Goal: Check status: Check status

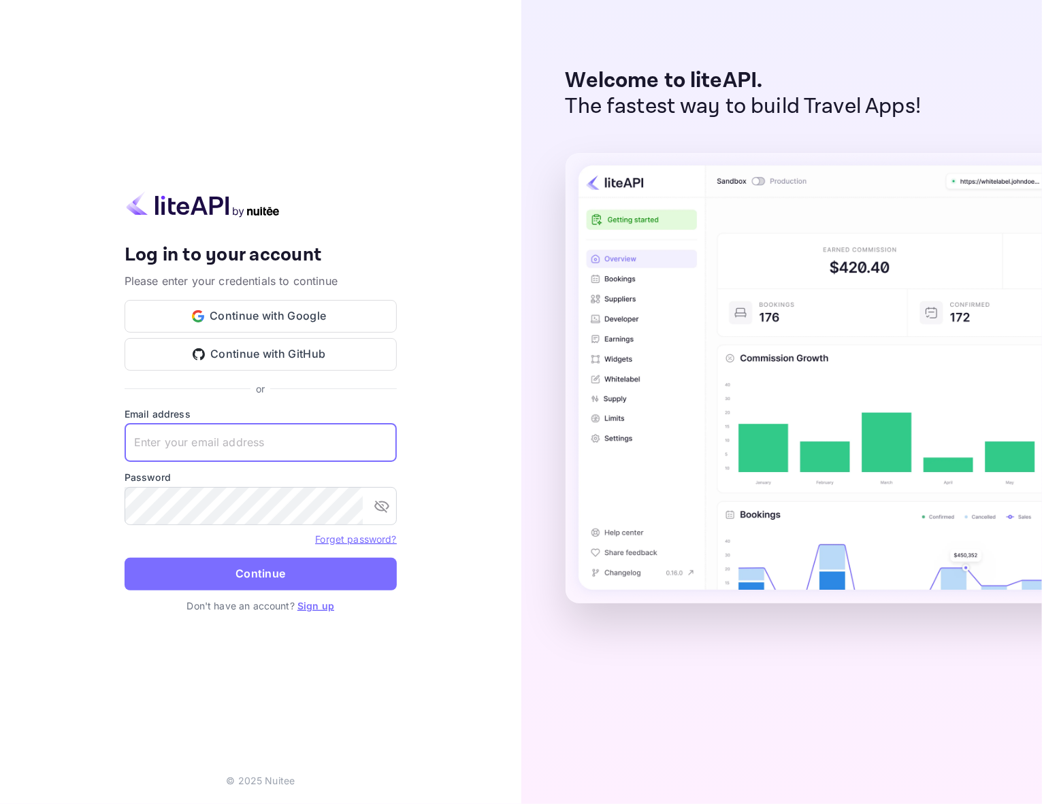
click at [208, 434] on input "text" at bounding box center [261, 443] width 272 height 38
paste input "[EMAIL_ADDRESS][DOMAIN_NAME]"
type input "[EMAIL_ADDRESS][DOMAIN_NAME]"
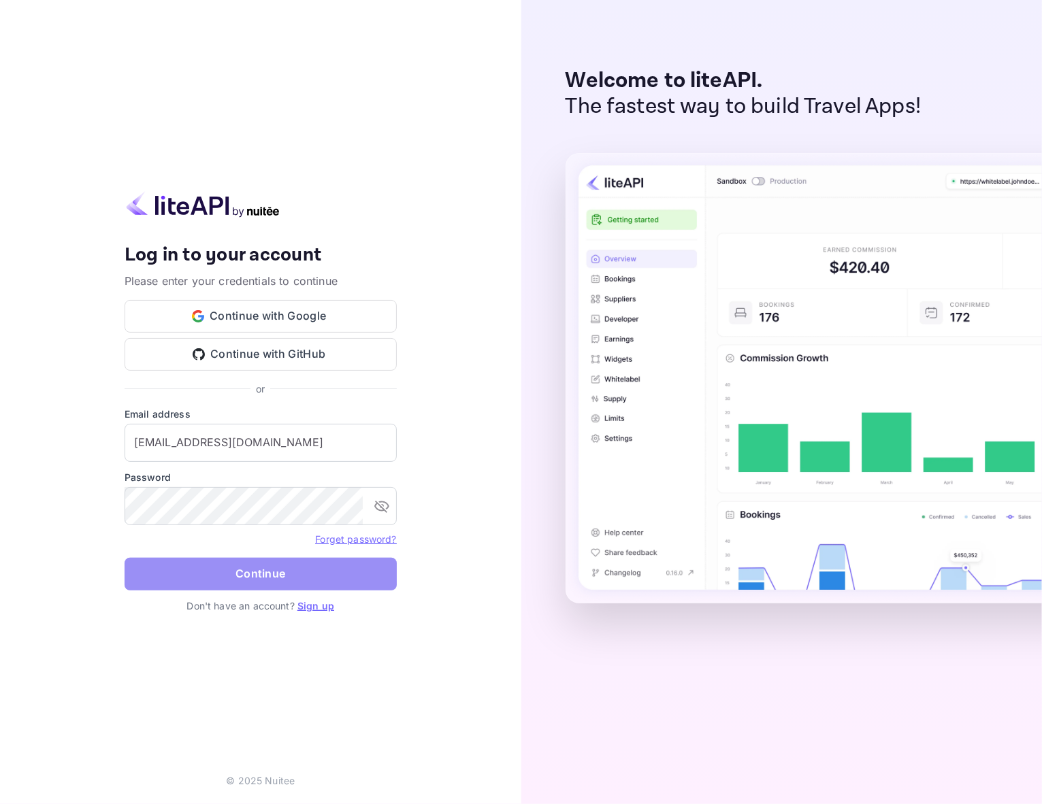
click at [240, 576] on button "Continue" at bounding box center [261, 574] width 272 height 33
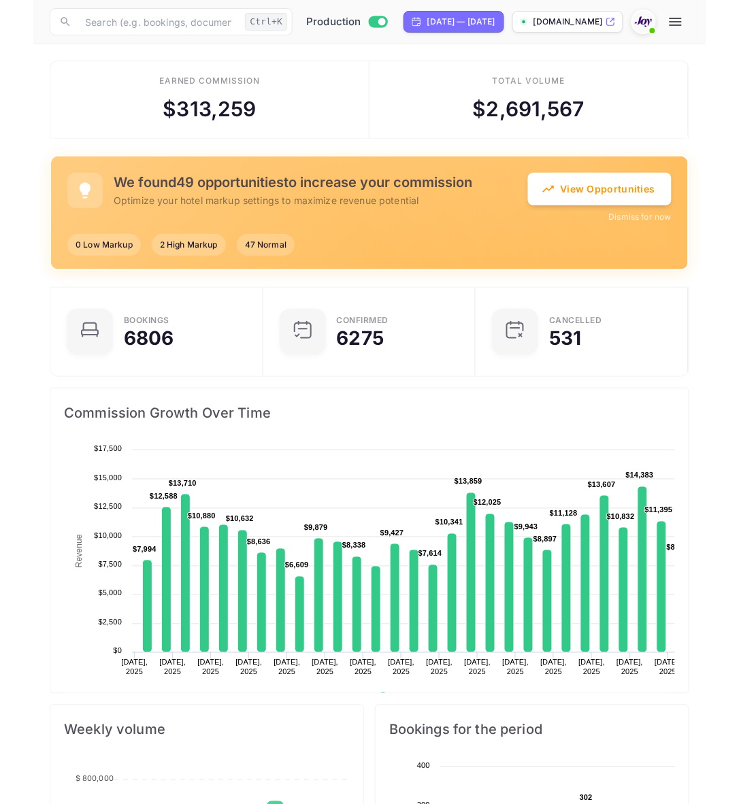
scroll to position [208, 333]
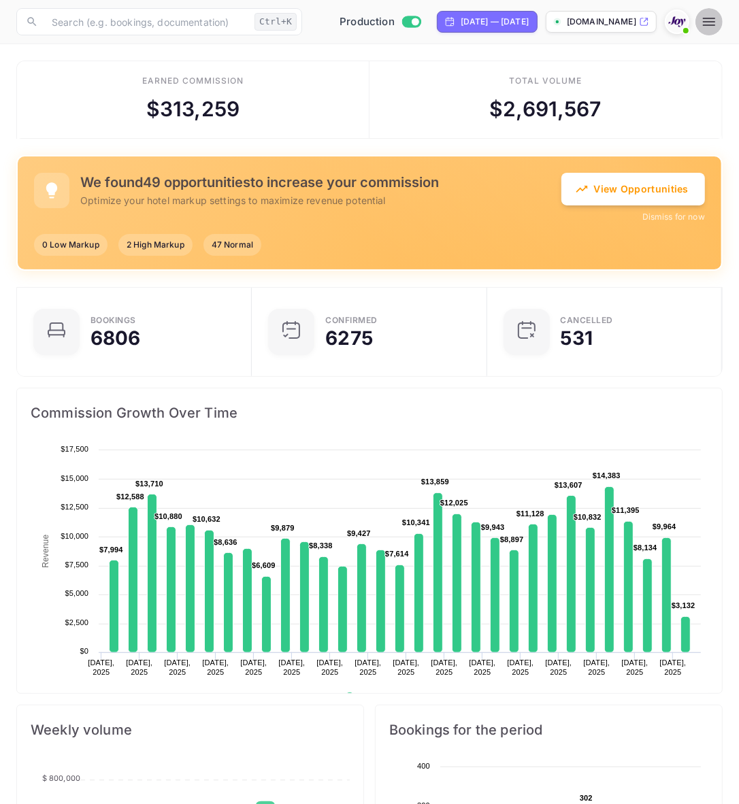
click at [719, 21] on button "button" at bounding box center [708, 21] width 27 height 27
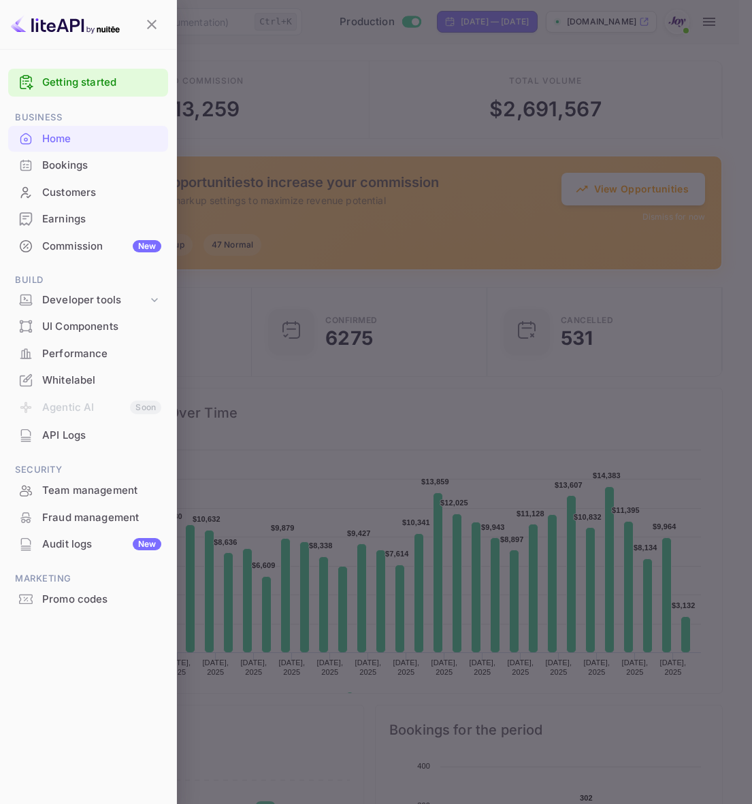
click at [651, 88] on div at bounding box center [376, 402] width 752 height 804
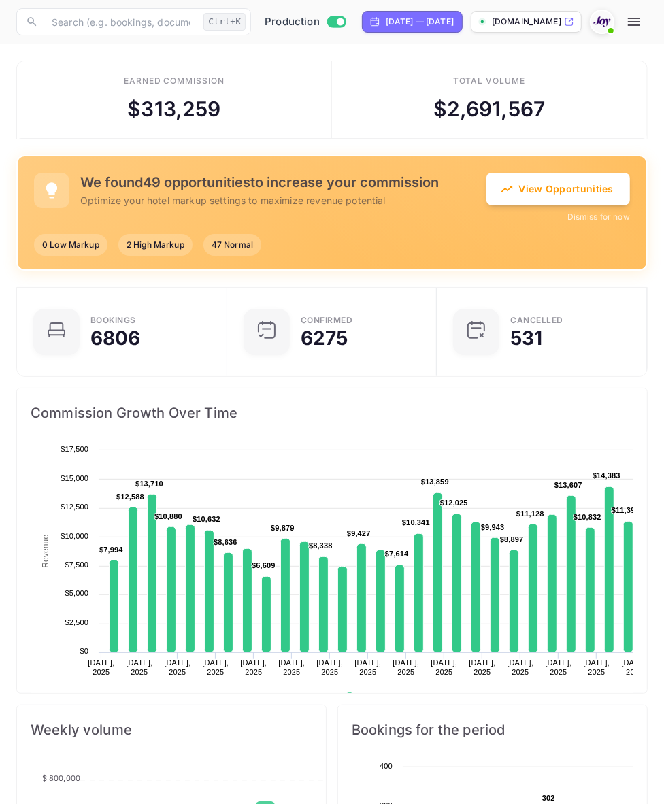
scroll to position [208, 296]
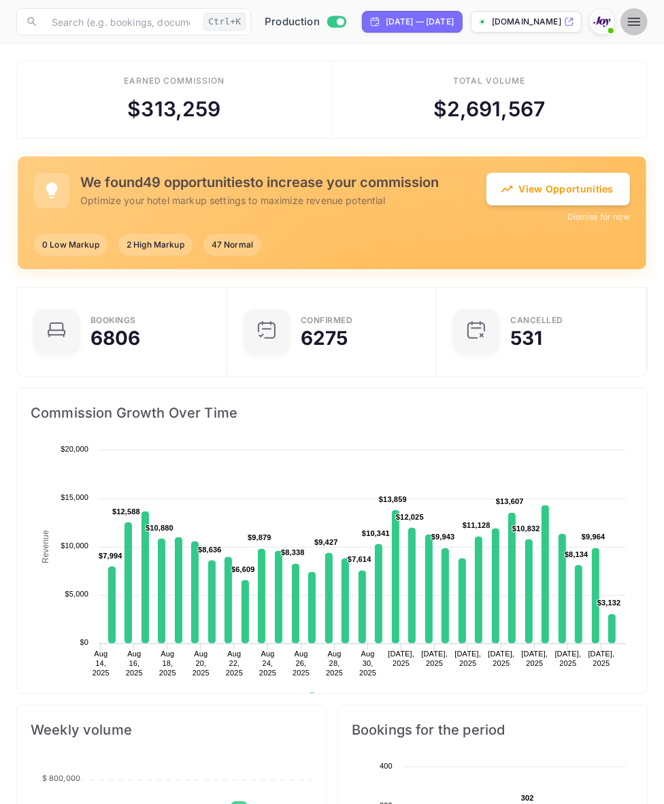
click at [648, 16] on button "button" at bounding box center [634, 21] width 27 height 27
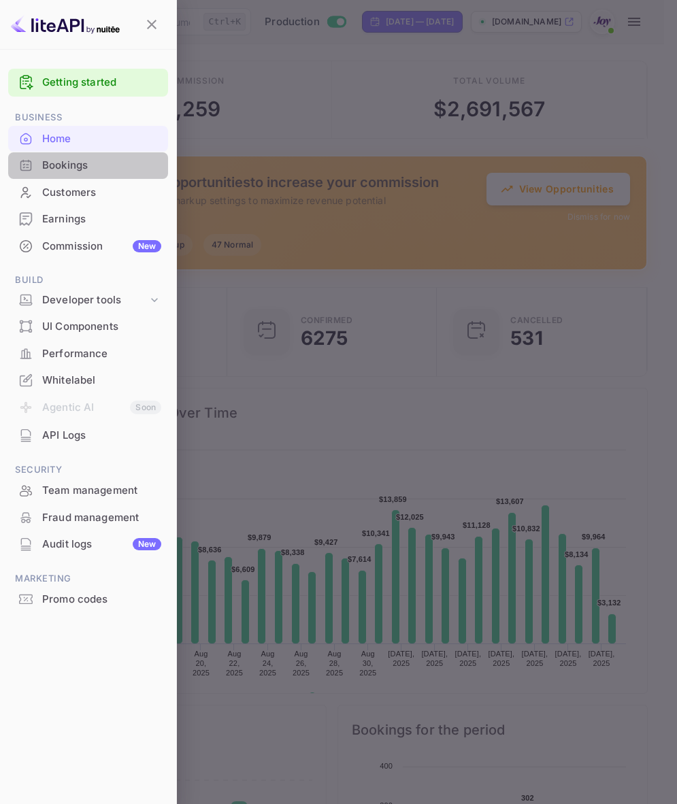
click at [63, 163] on div "Bookings" at bounding box center [101, 166] width 119 height 16
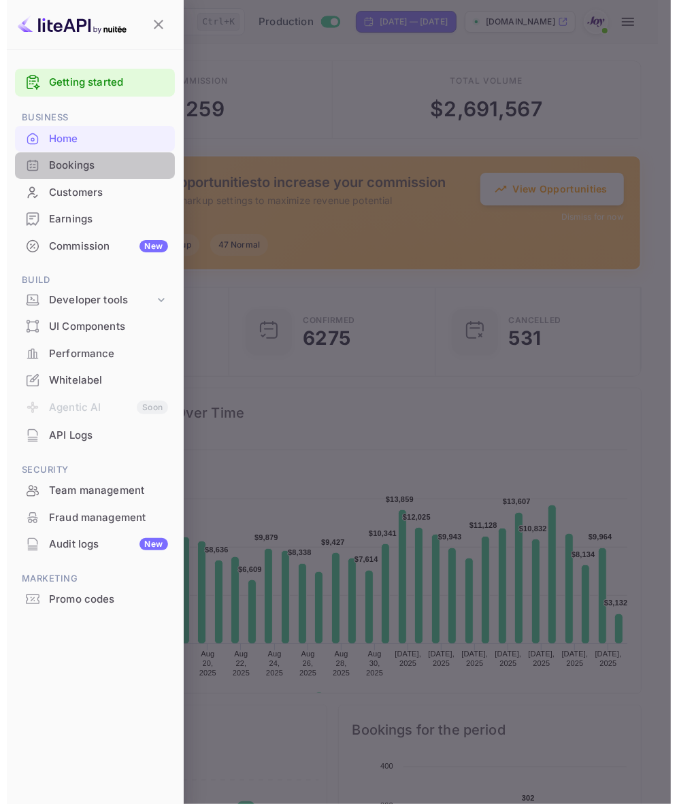
scroll to position [14, 14]
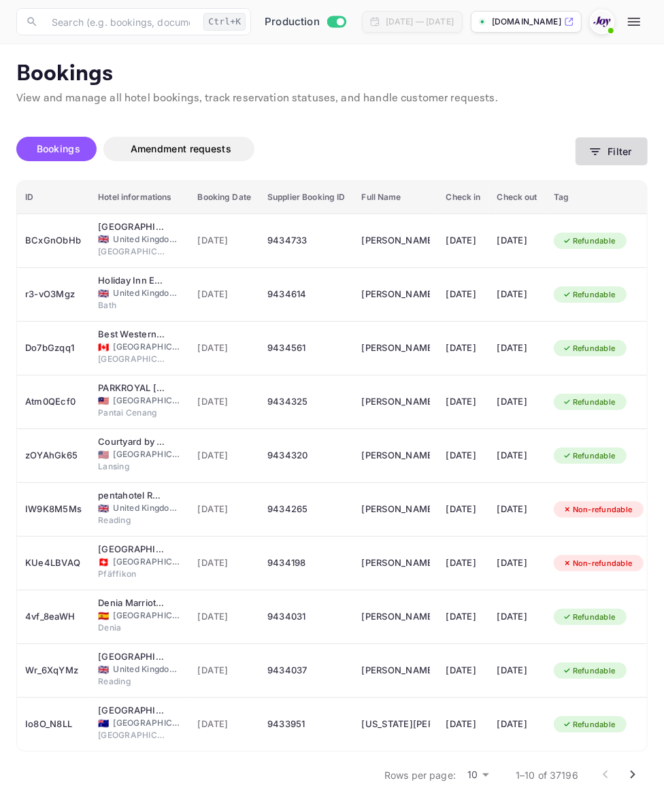
click at [621, 148] on button "Filter" at bounding box center [612, 151] width 72 height 28
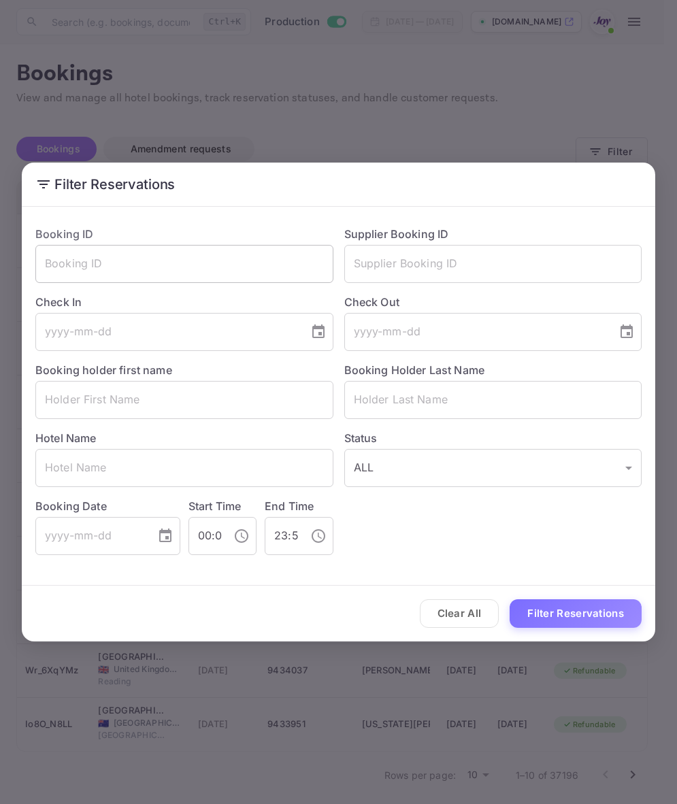
click at [138, 269] on input "text" at bounding box center [184, 264] width 298 height 38
paste input "8702507"
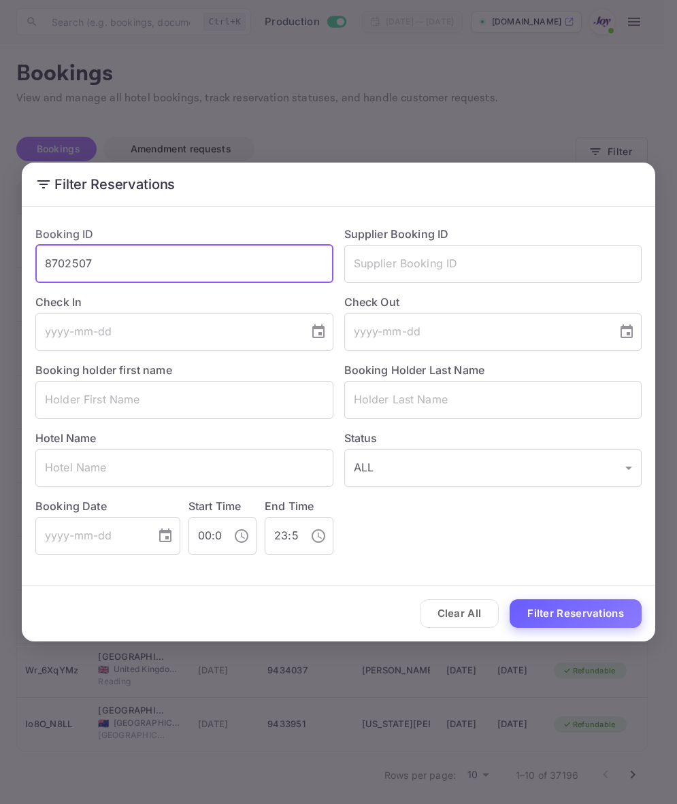
type input "8702507"
click at [546, 610] on button "Filter Reservations" at bounding box center [576, 613] width 132 height 29
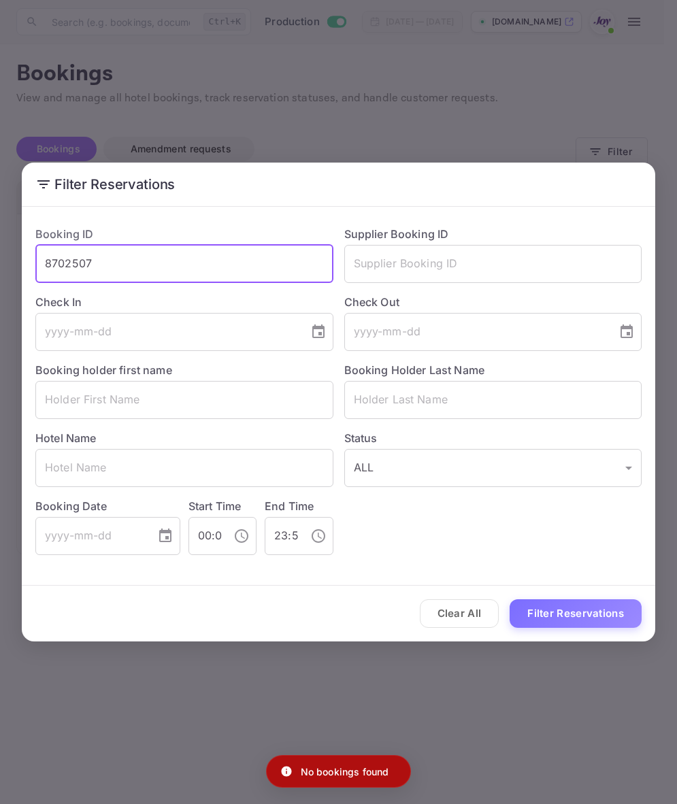
click at [119, 267] on input "8702507" at bounding box center [184, 264] width 298 height 38
click at [399, 243] on div "Supplier Booking ID ​" at bounding box center [487, 249] width 309 height 68
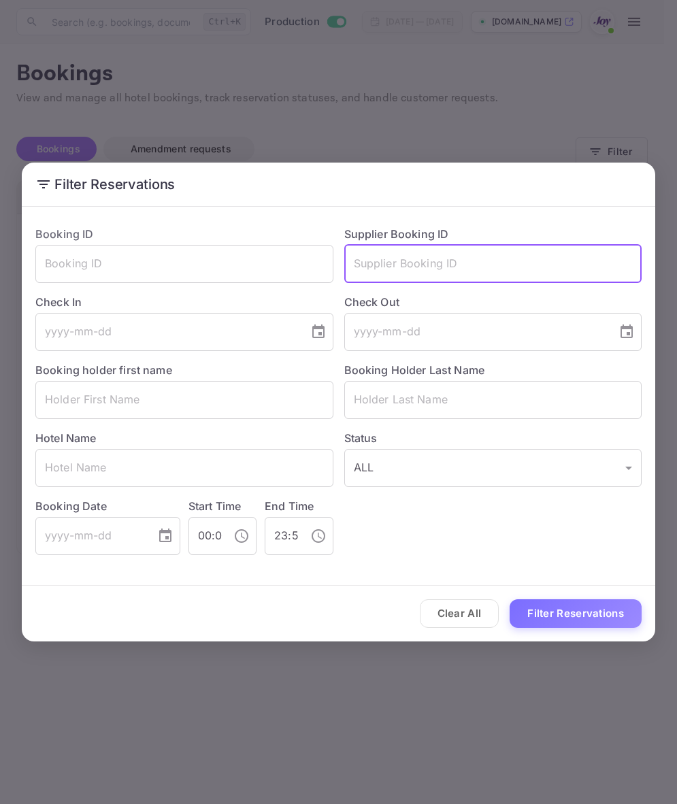
click at [399, 266] on input "text" at bounding box center [493, 264] width 298 height 38
paste input "8702507"
type input "8702507"
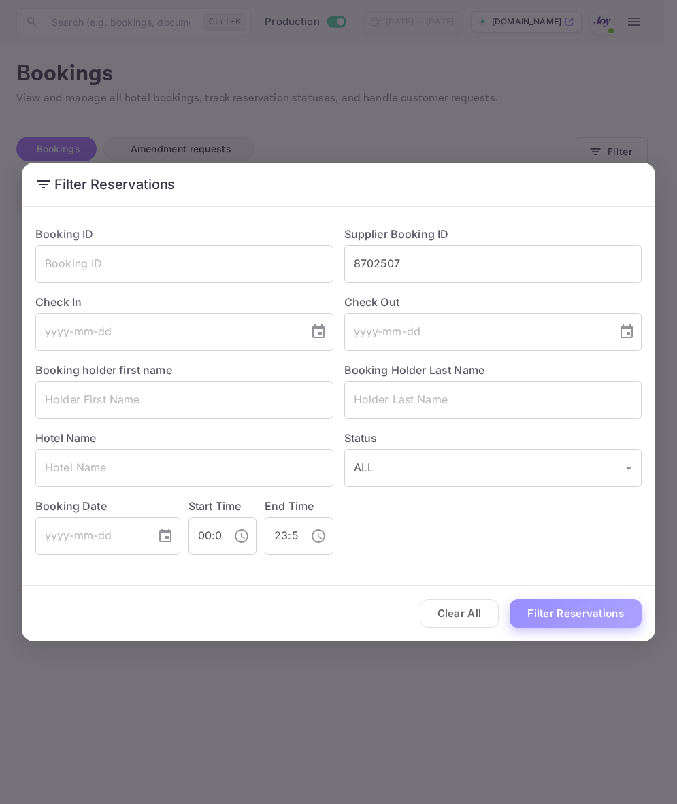
click at [541, 608] on button "Filter Reservations" at bounding box center [576, 613] width 132 height 29
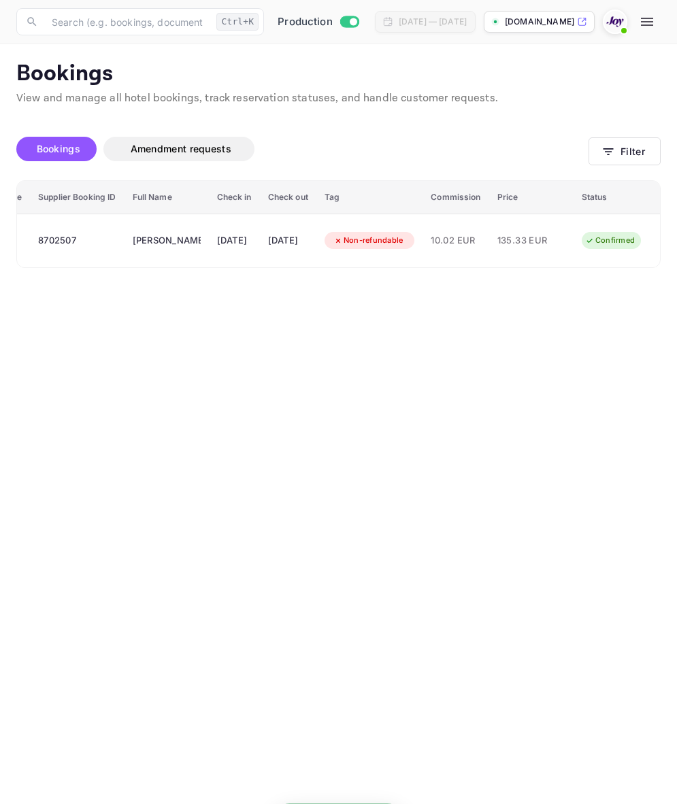
scroll to position [0, 254]
click at [450, 434] on main "Bookings View and manage all hotel bookings, track reservation statuses, and ha…" at bounding box center [338, 424] width 677 height 760
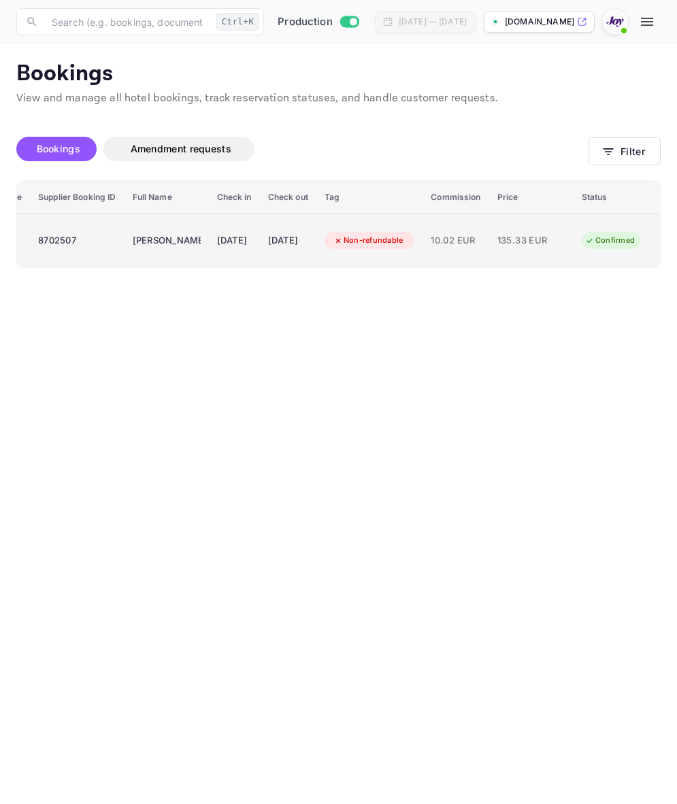
click at [320, 239] on td "Non-refundable" at bounding box center [369, 241] width 107 height 54
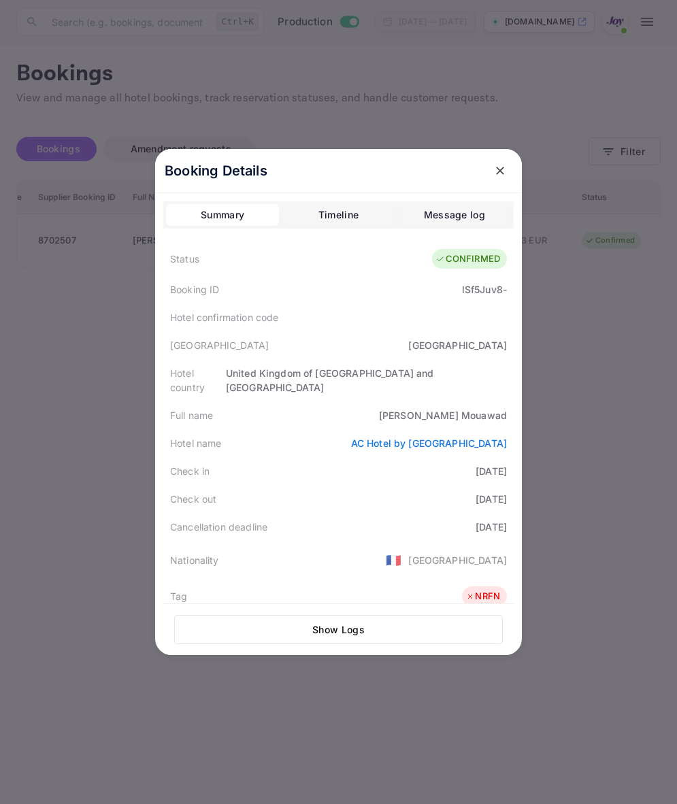
click at [320, 368] on div "United Kingdom of [GEOGRAPHIC_DATA] and [GEOGRAPHIC_DATA]" at bounding box center [366, 380] width 281 height 29
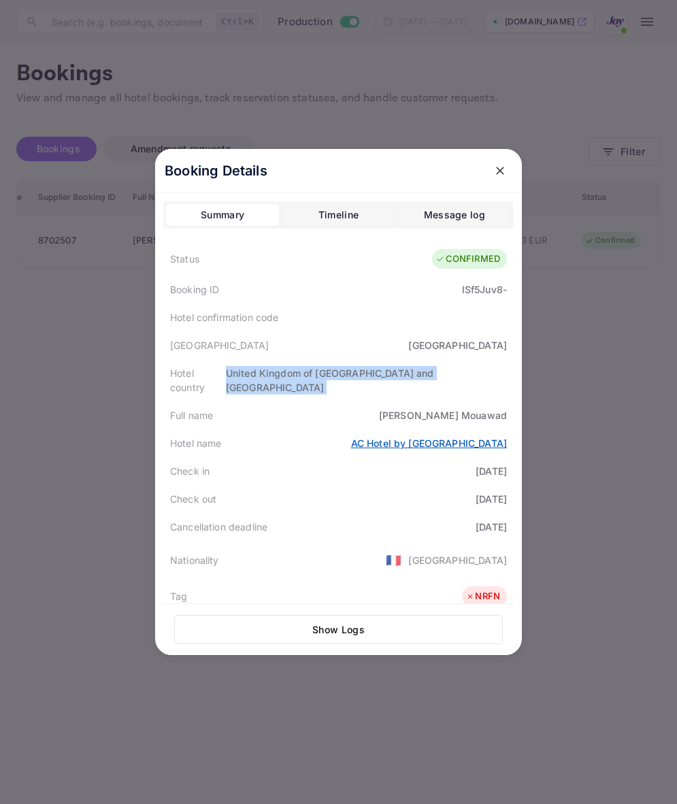
drag, startPoint x: 320, startPoint y: 368, endPoint x: 381, endPoint y: 427, distance: 84.7
click at [381, 437] on link "AC Hotel by [GEOGRAPHIC_DATA]" at bounding box center [429, 443] width 156 height 12
click at [496, 169] on icon "close" at bounding box center [500, 171] width 8 height 8
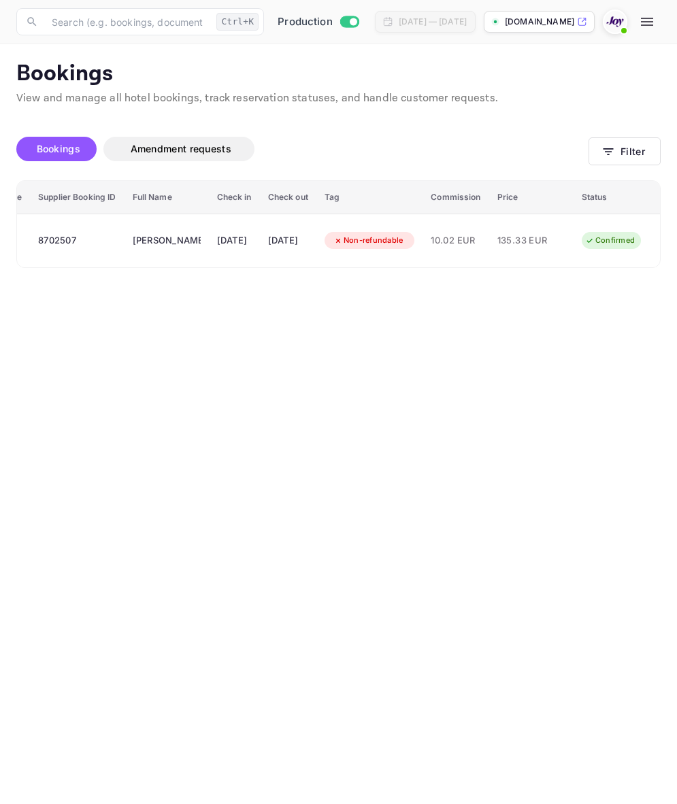
click at [416, 467] on main "Bookings View and manage all hotel bookings, track reservation statuses, and ha…" at bounding box center [338, 424] width 677 height 760
click at [624, 144] on button "Filter" at bounding box center [625, 151] width 72 height 28
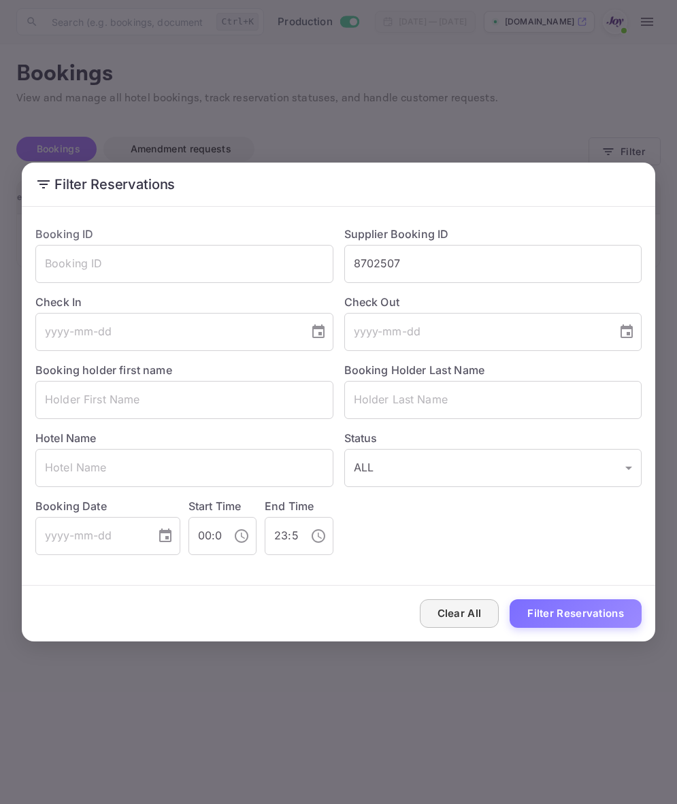
click at [471, 608] on button "Clear All" at bounding box center [460, 613] width 80 height 29
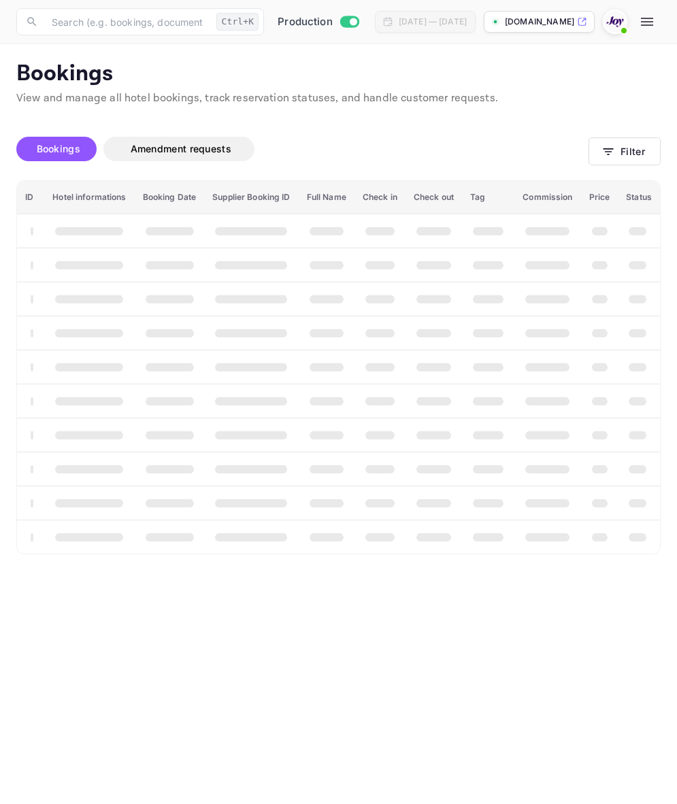
scroll to position [0, 0]
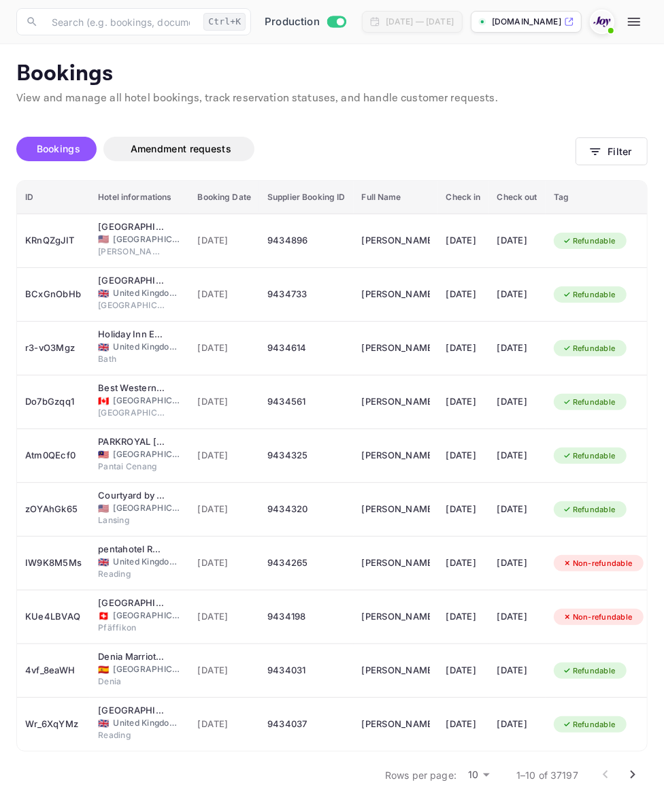
click at [576, 137] on button "Filter" at bounding box center [612, 151] width 72 height 28
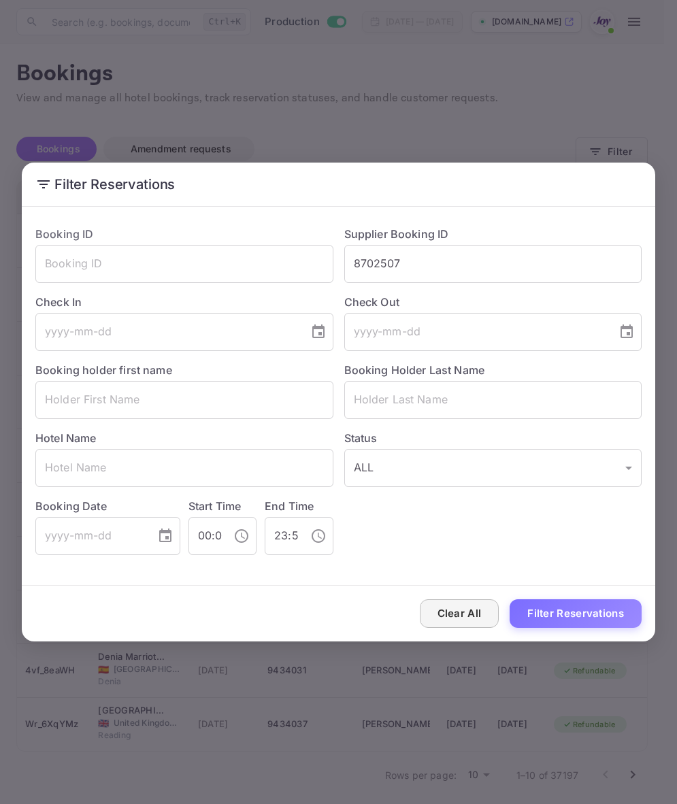
click at [452, 610] on button "Clear All" at bounding box center [460, 613] width 80 height 29
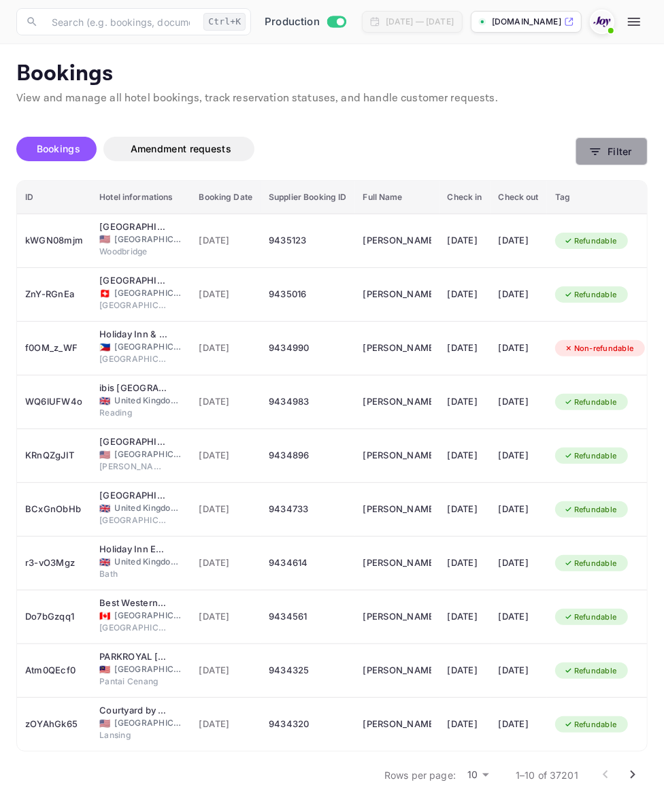
click at [620, 151] on button "Filter" at bounding box center [612, 151] width 72 height 28
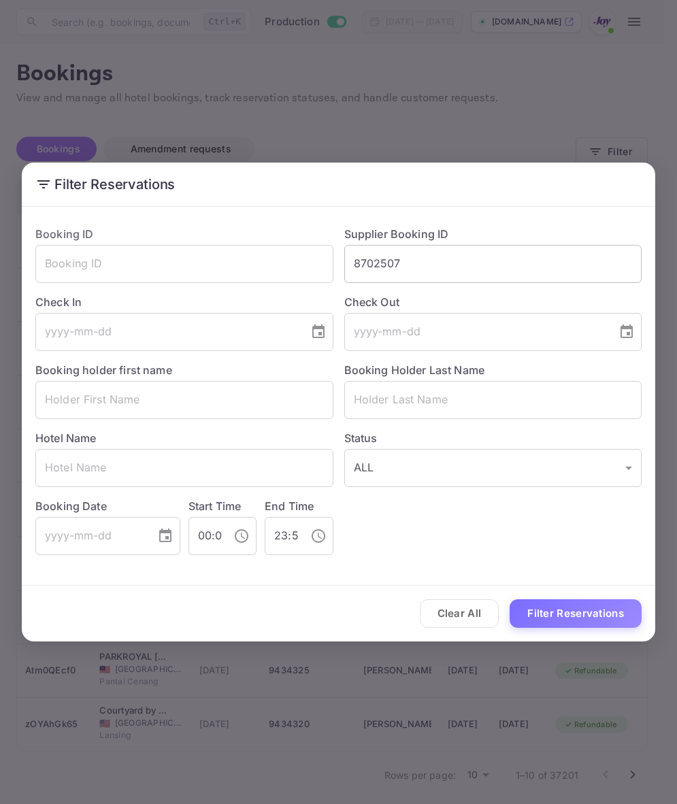
click at [444, 269] on input "8702507" at bounding box center [493, 264] width 298 height 38
type input "8434721"
click at [510, 599] on button "Filter Reservations" at bounding box center [576, 613] width 132 height 29
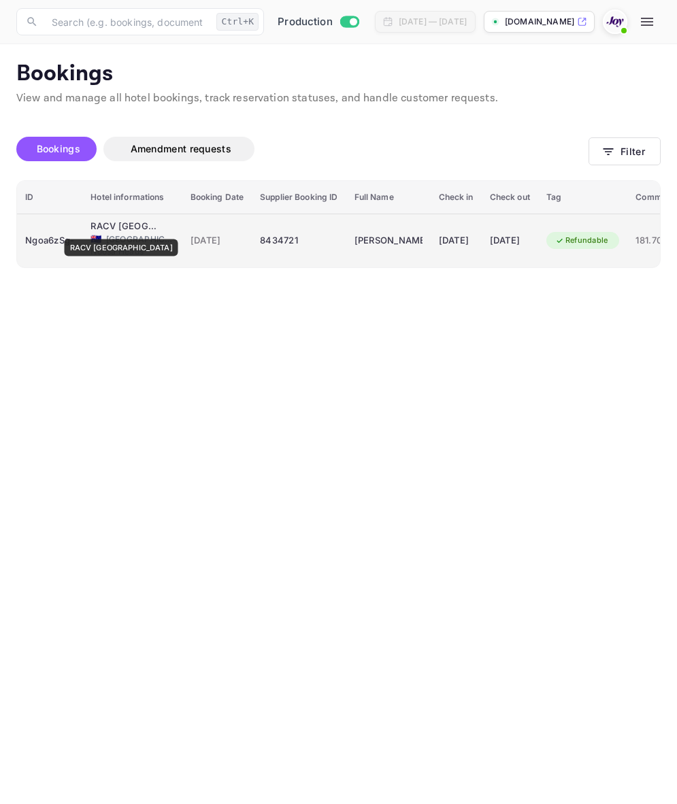
click at [106, 229] on div "RACV [GEOGRAPHIC_DATA]" at bounding box center [124, 227] width 68 height 14
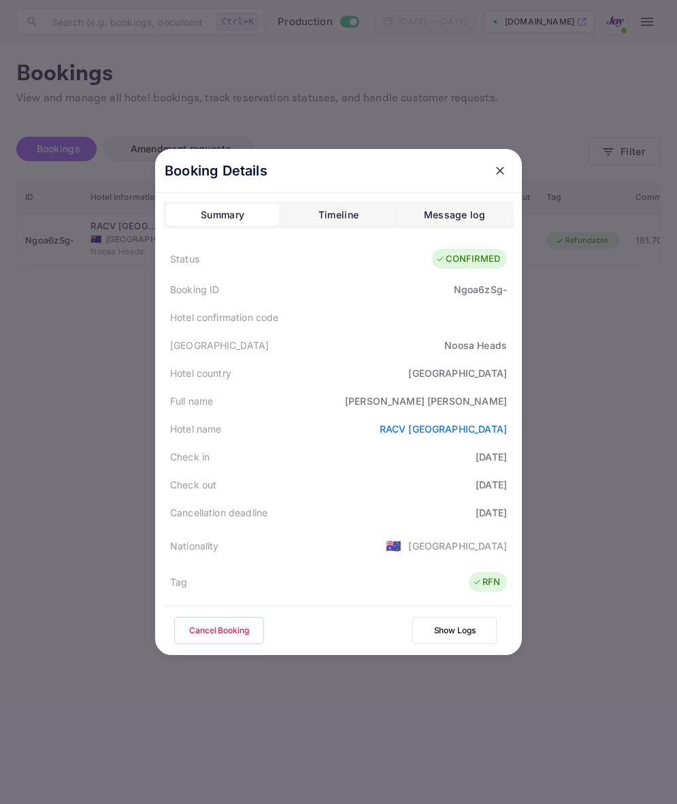
click at [464, 398] on div "[PERSON_NAME]" at bounding box center [426, 401] width 162 height 14
click at [464, 399] on div "[PERSON_NAME]" at bounding box center [426, 401] width 162 height 14
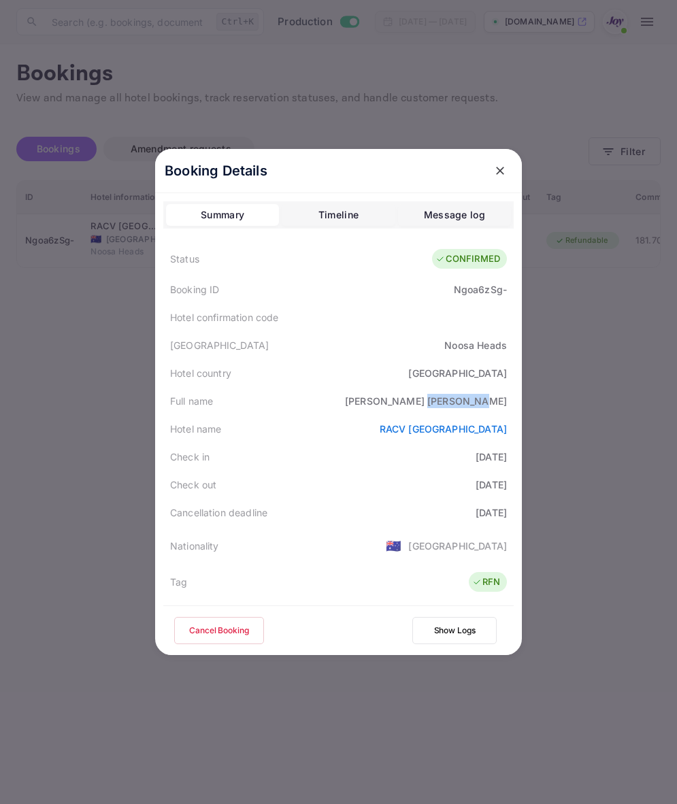
click at [464, 399] on div "[PERSON_NAME]" at bounding box center [426, 401] width 162 height 14
copy div "[PERSON_NAME]"
drag, startPoint x: 576, startPoint y: 442, endPoint x: 582, endPoint y: 371, distance: 71.0
click at [576, 442] on div at bounding box center [338, 402] width 677 height 804
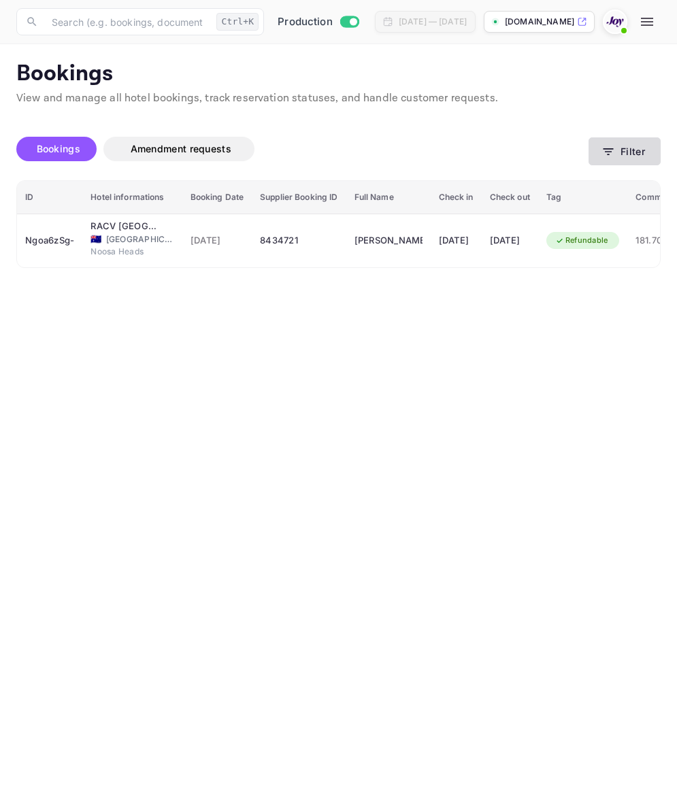
click at [604, 151] on icon "button" at bounding box center [608, 152] width 14 height 14
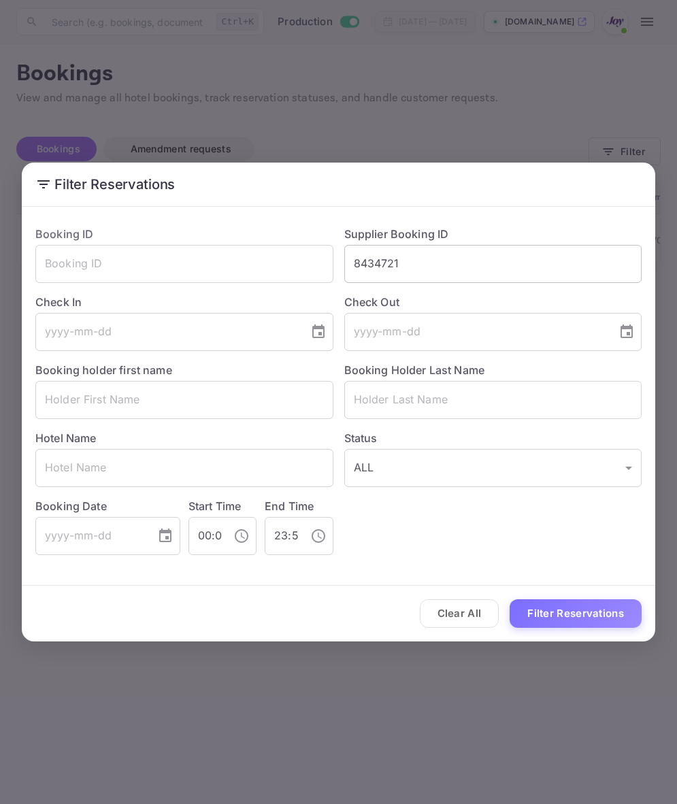
click at [487, 263] on input "8434721" at bounding box center [493, 264] width 298 height 38
click at [471, 604] on button "Clear All" at bounding box center [460, 613] width 80 height 29
